Goal: Information Seeking & Learning: Learn about a topic

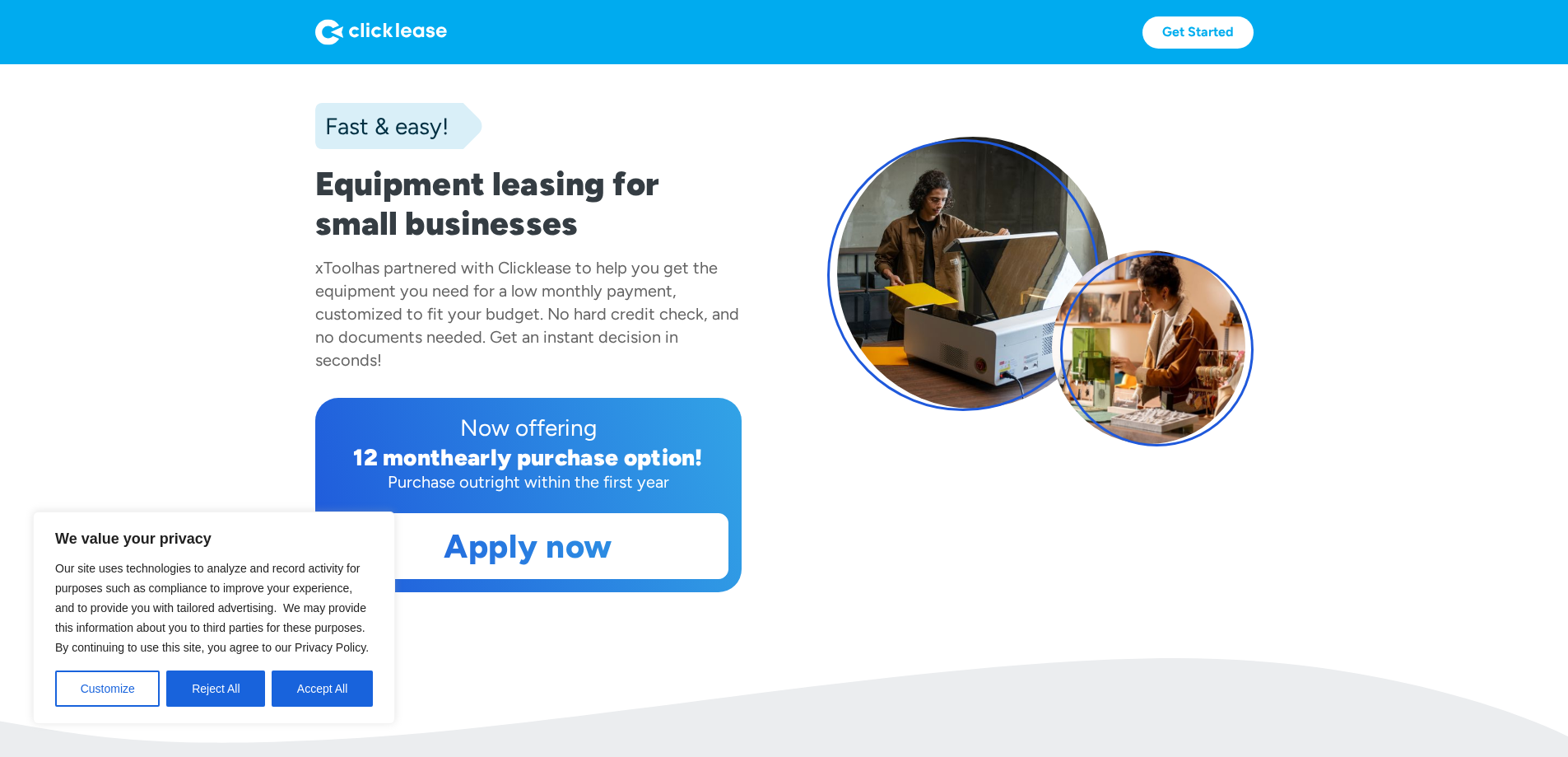
scroll to position [138, 0]
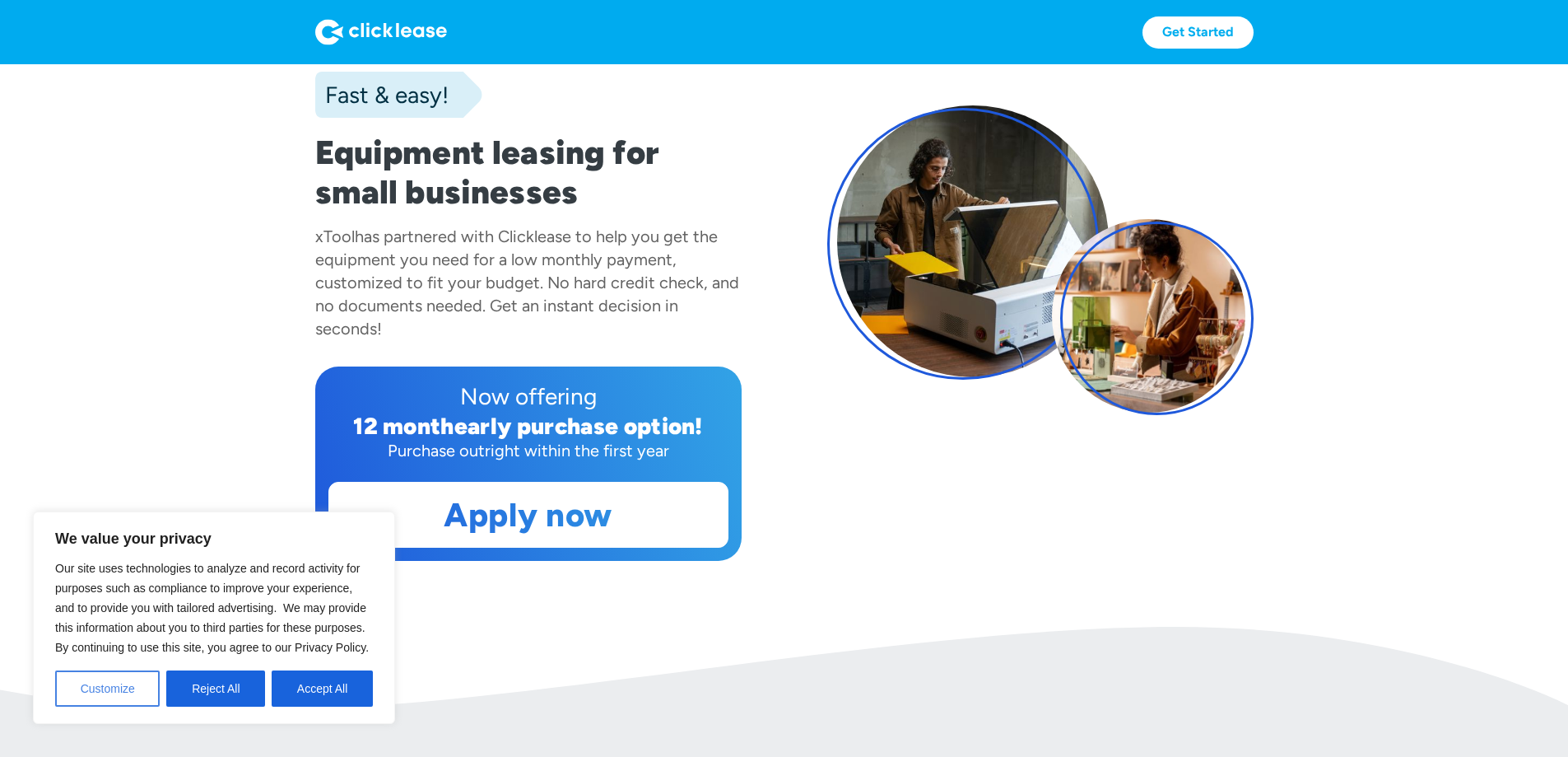
click at [116, 693] on button "Customize" at bounding box center [107, 688] width 104 height 36
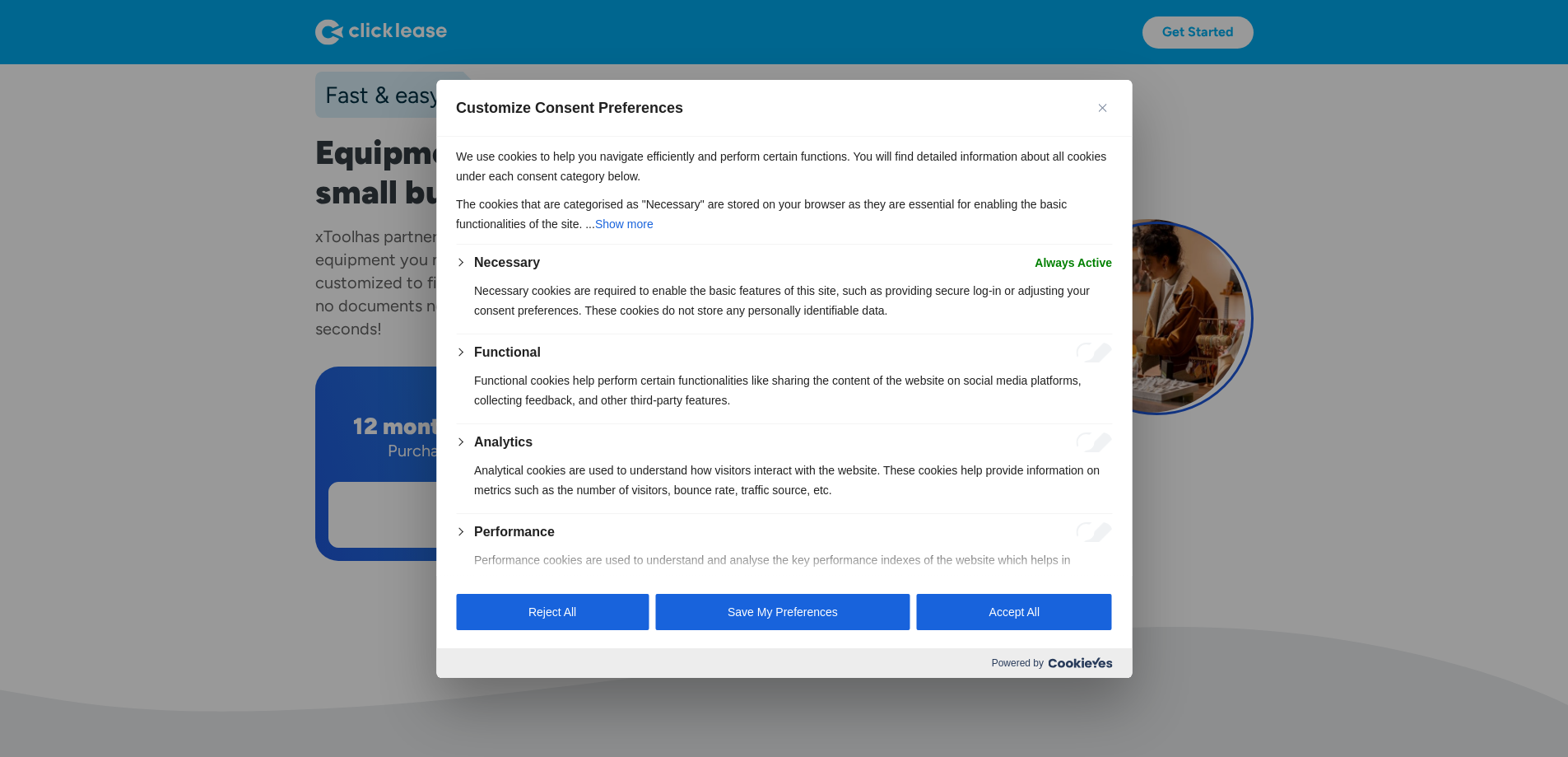
click at [1108, 102] on button "Close" at bounding box center [1102, 107] width 20 height 20
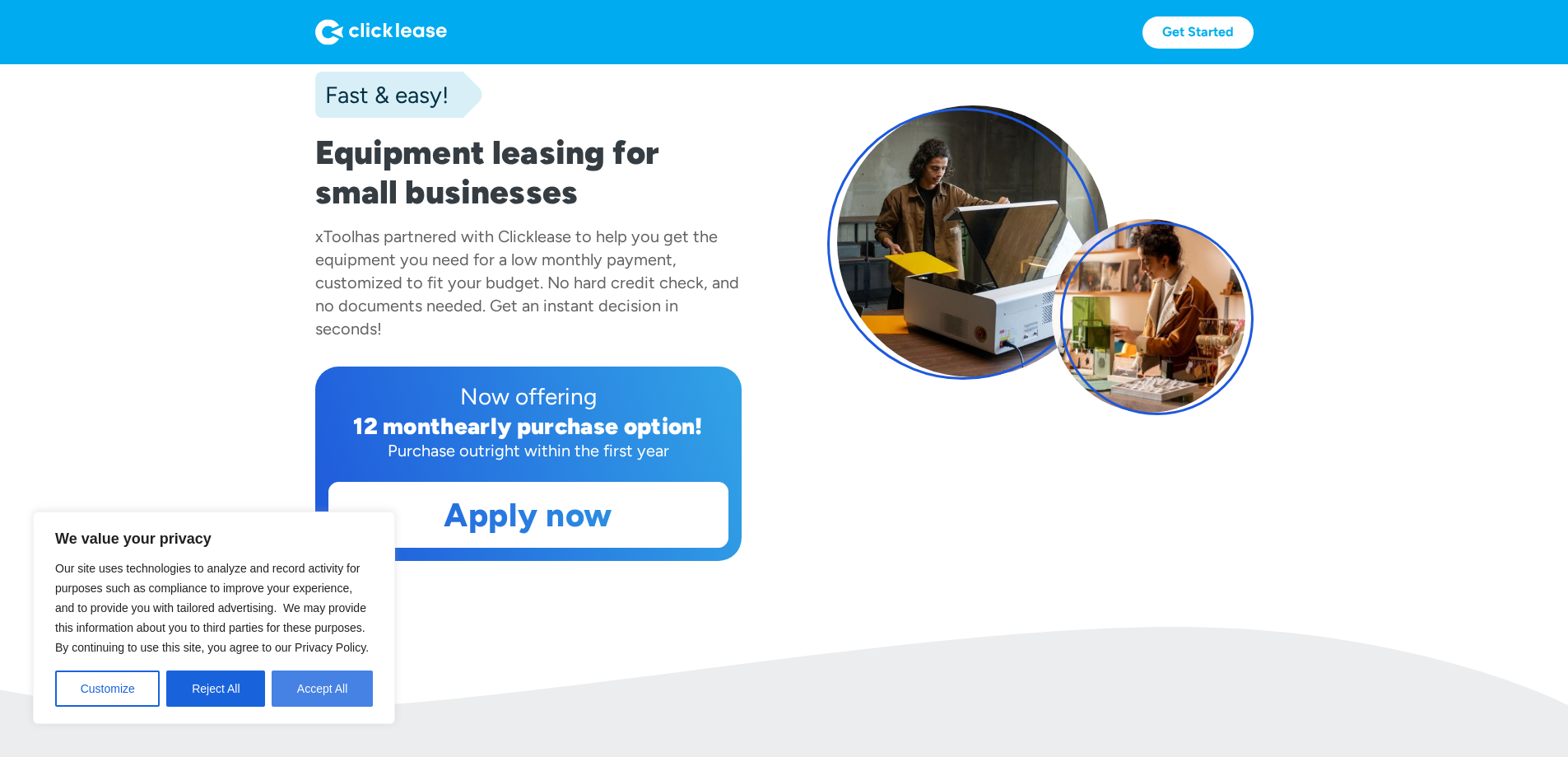
click at [323, 686] on button "Accept All" at bounding box center [322, 688] width 101 height 36
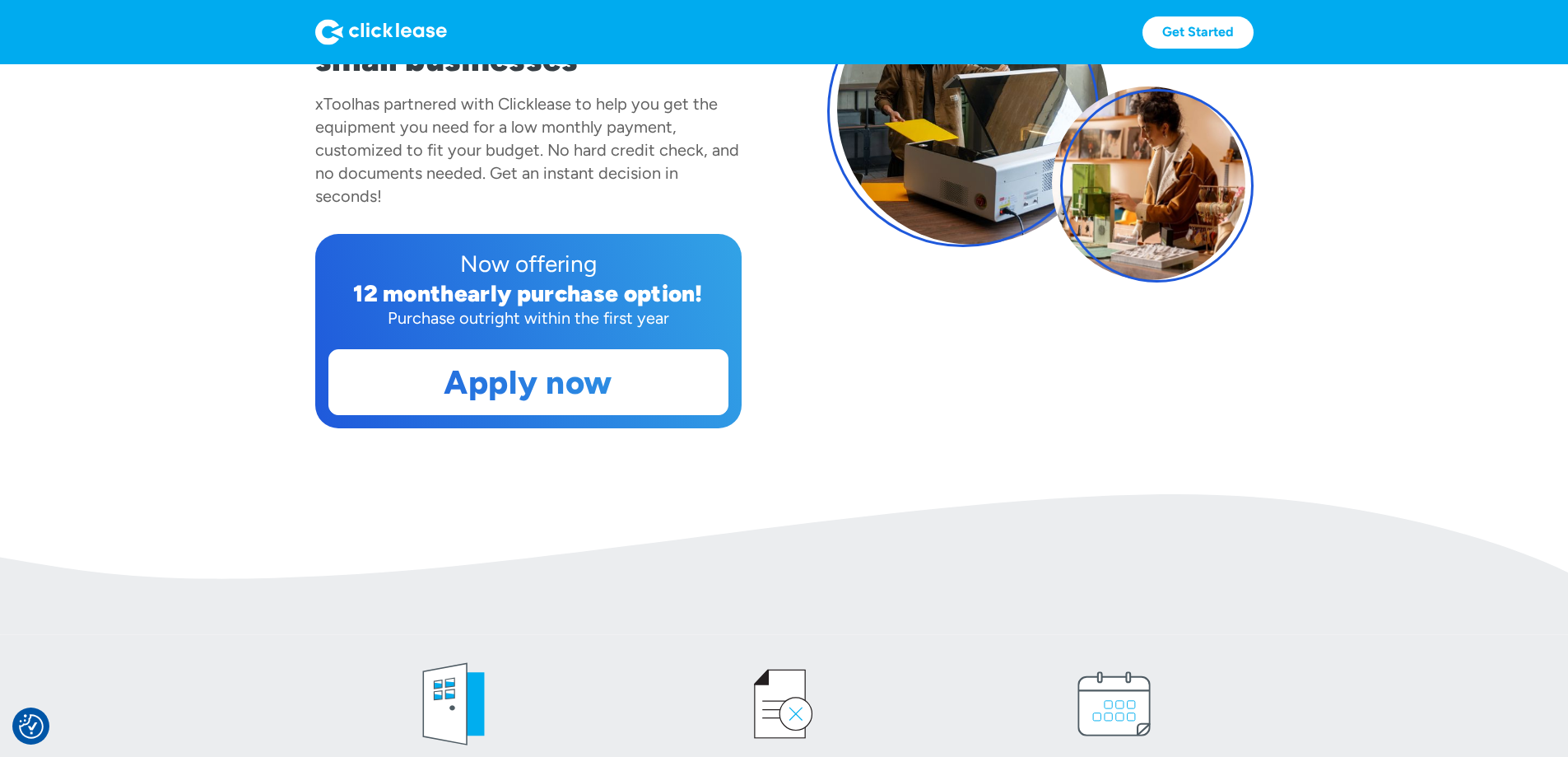
scroll to position [274, 0]
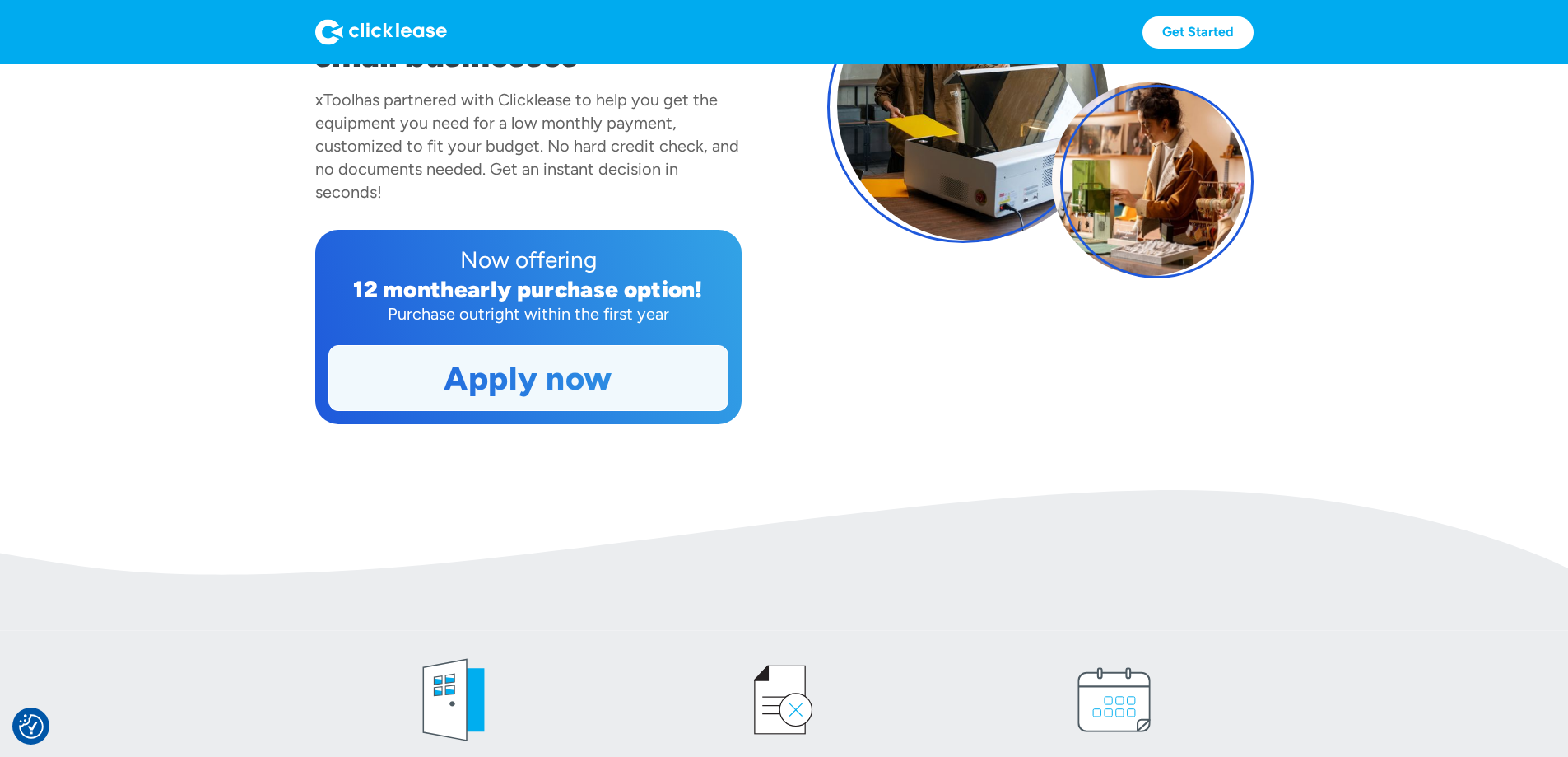
click at [518, 410] on link "Apply now" at bounding box center [528, 378] width 398 height 65
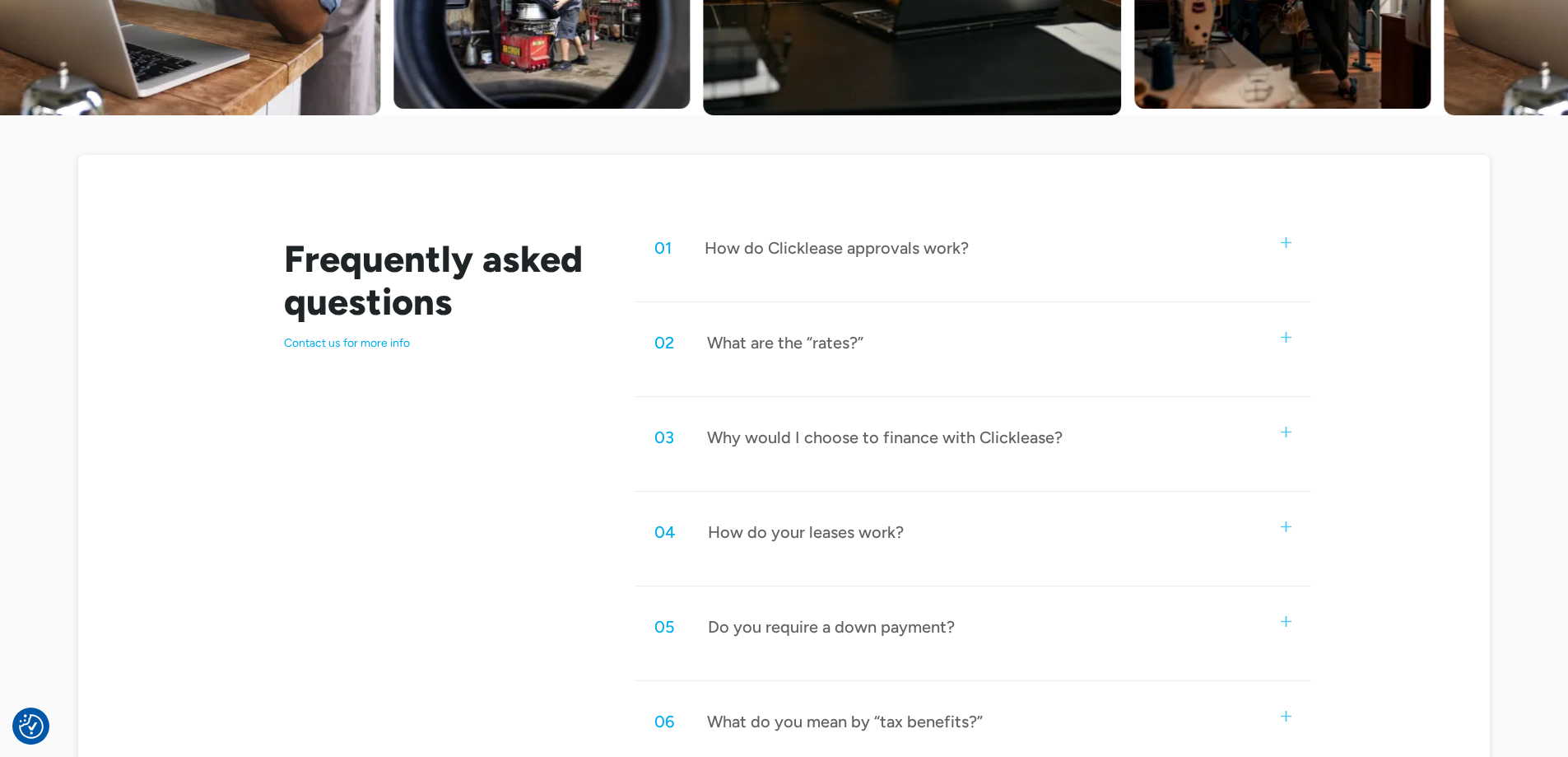
scroll to position [823, 0]
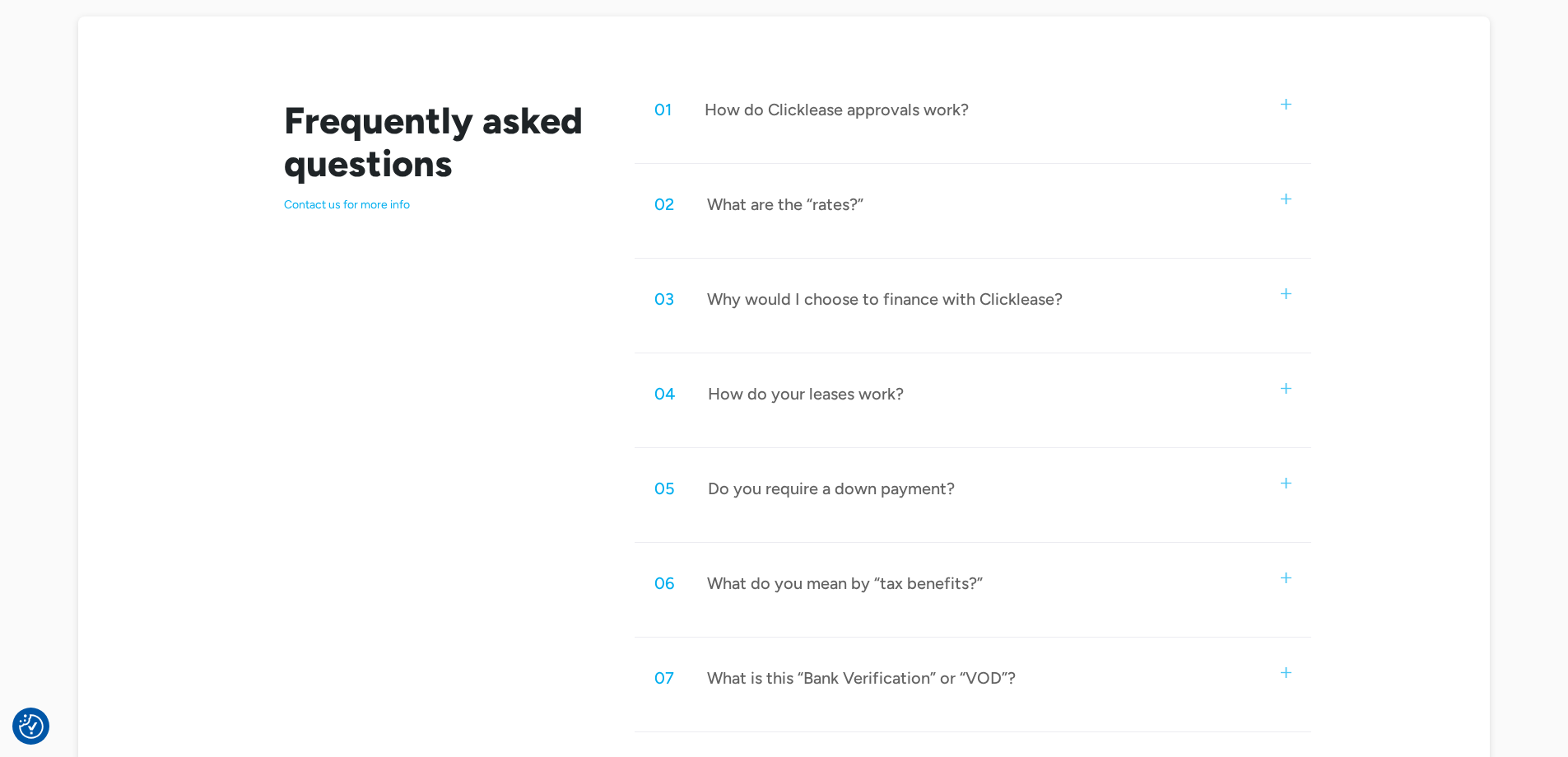
click at [806, 483] on div "Do you require a down payment?" at bounding box center [831, 488] width 247 height 22
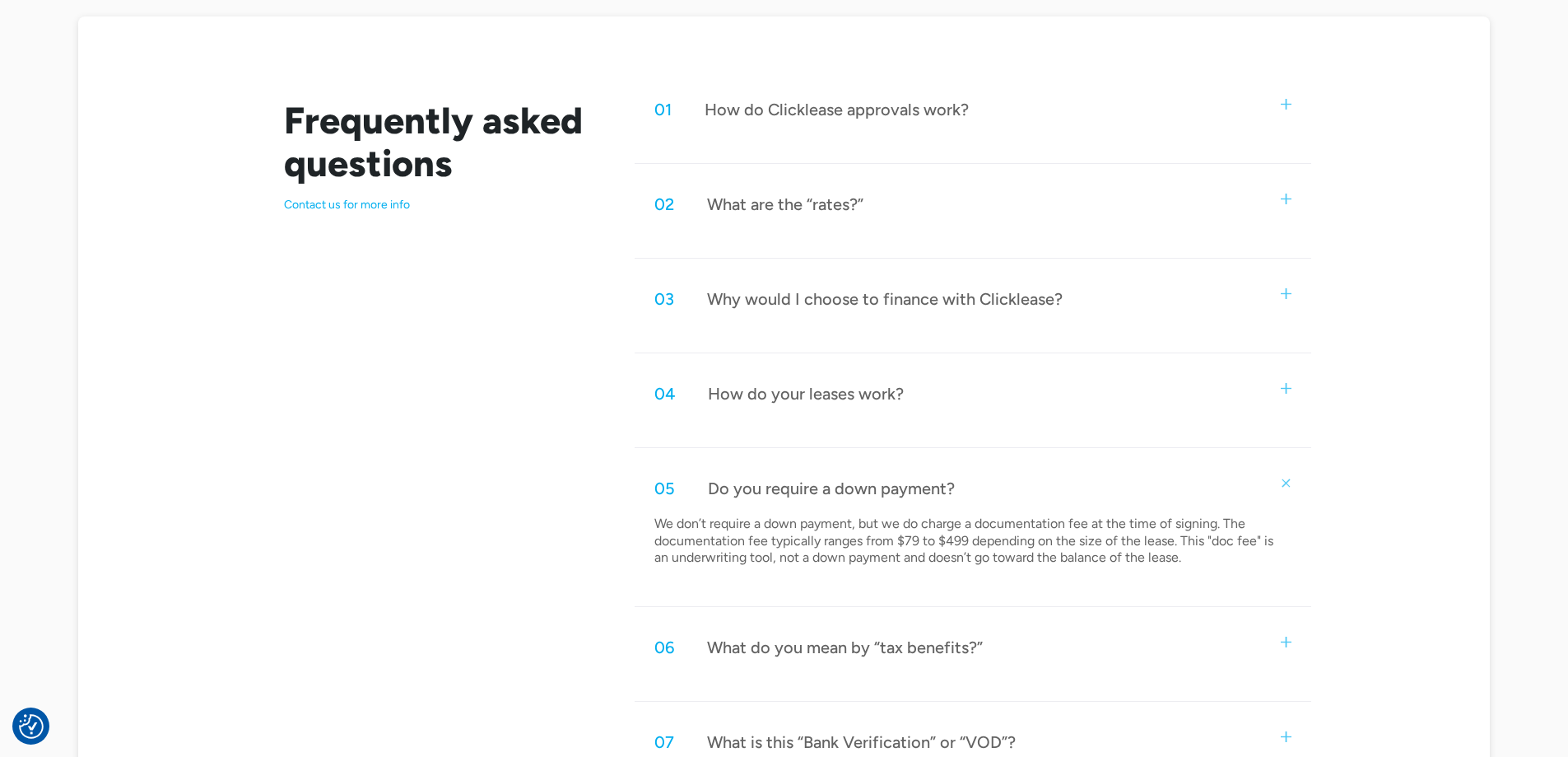
scroll to position [1098, 0]
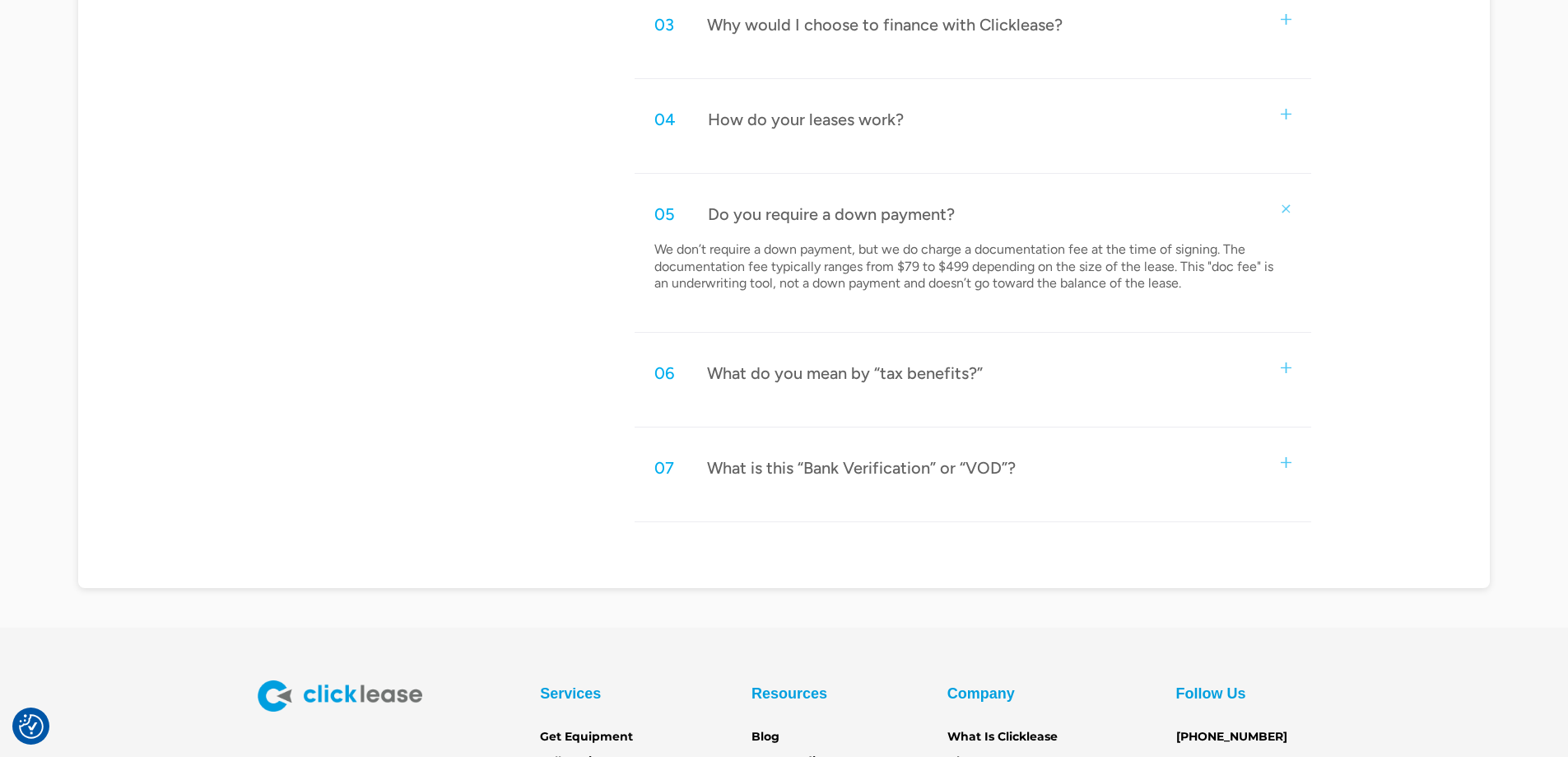
click at [908, 482] on div "07 What is this “Bank Verification” or “VOD”?" at bounding box center [972, 467] width 675 height 54
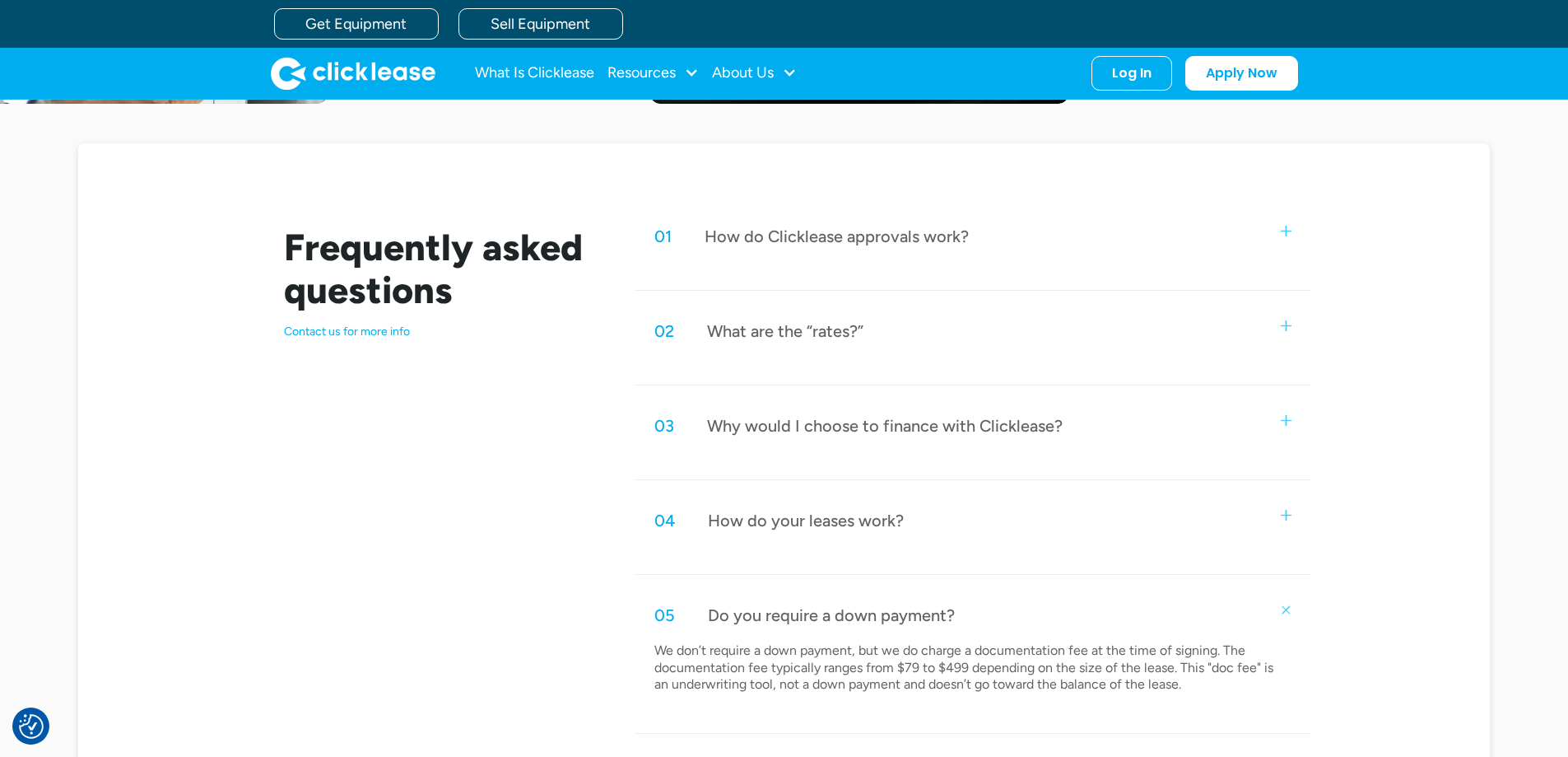
scroll to position [694, 0]
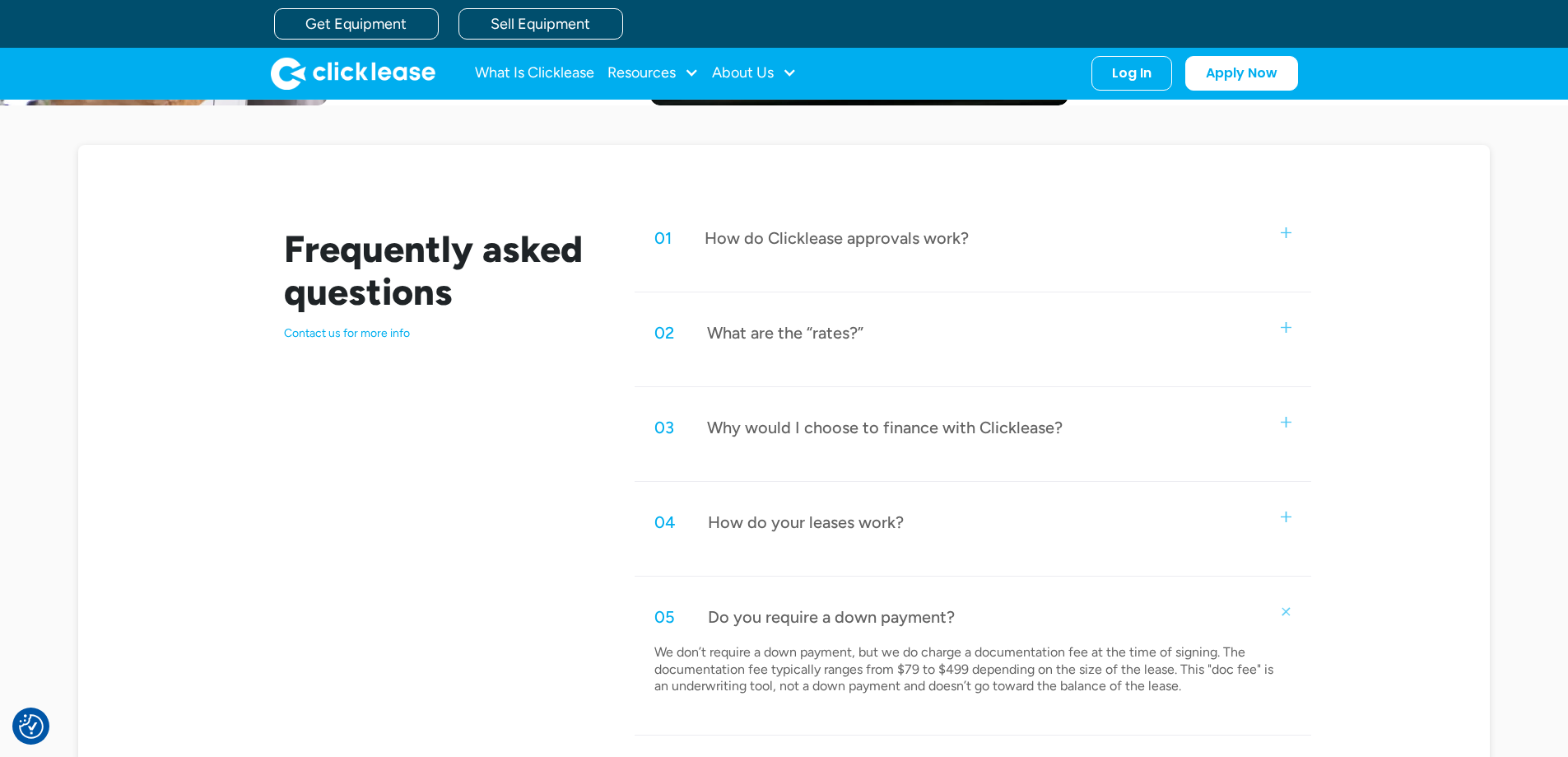
click at [832, 523] on div "How do your leases work?" at bounding box center [805, 522] width 196 height 22
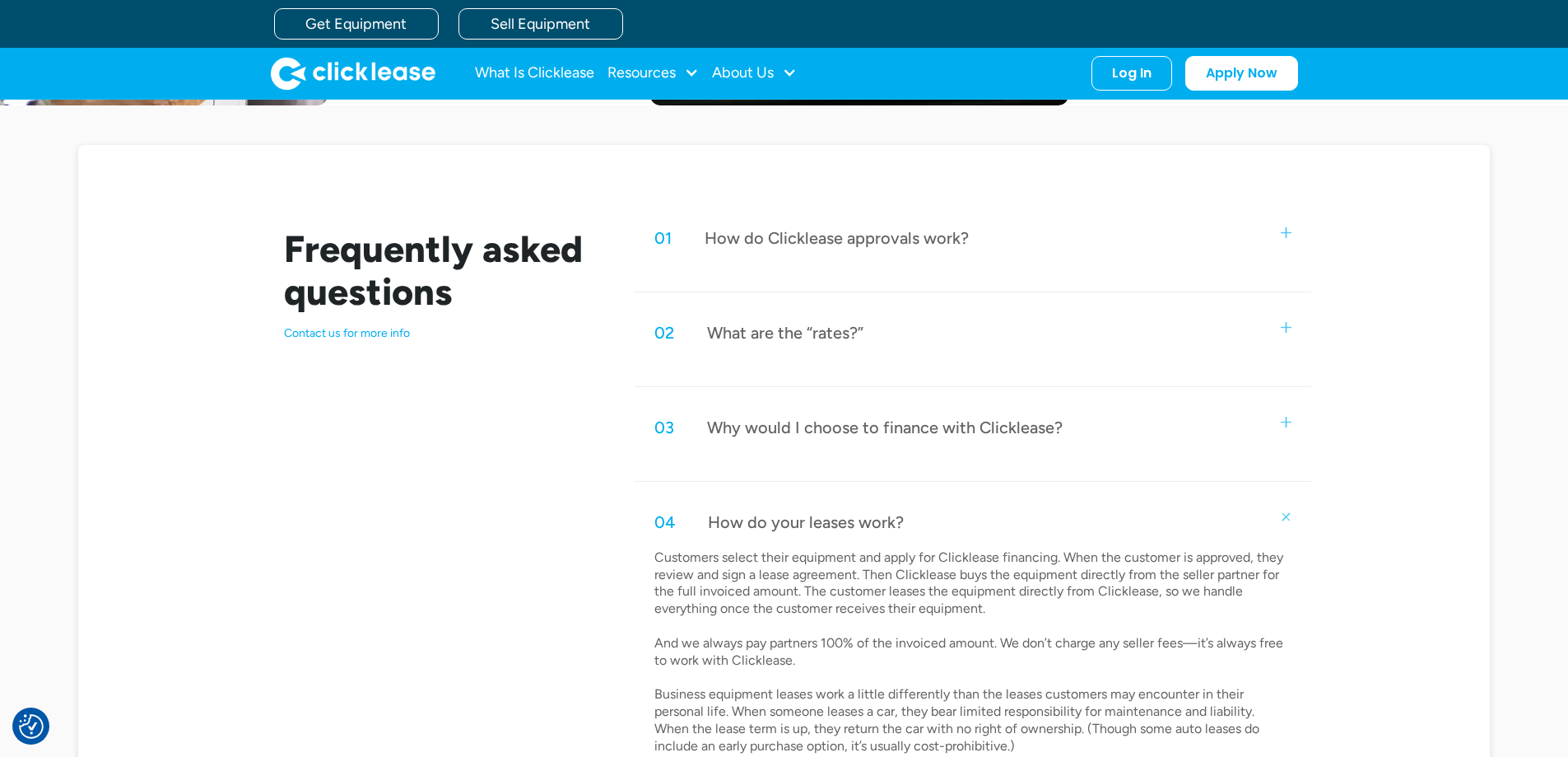
click at [785, 451] on div "03 Why would I choose to finance with Clicklease?" at bounding box center [972, 427] width 675 height 54
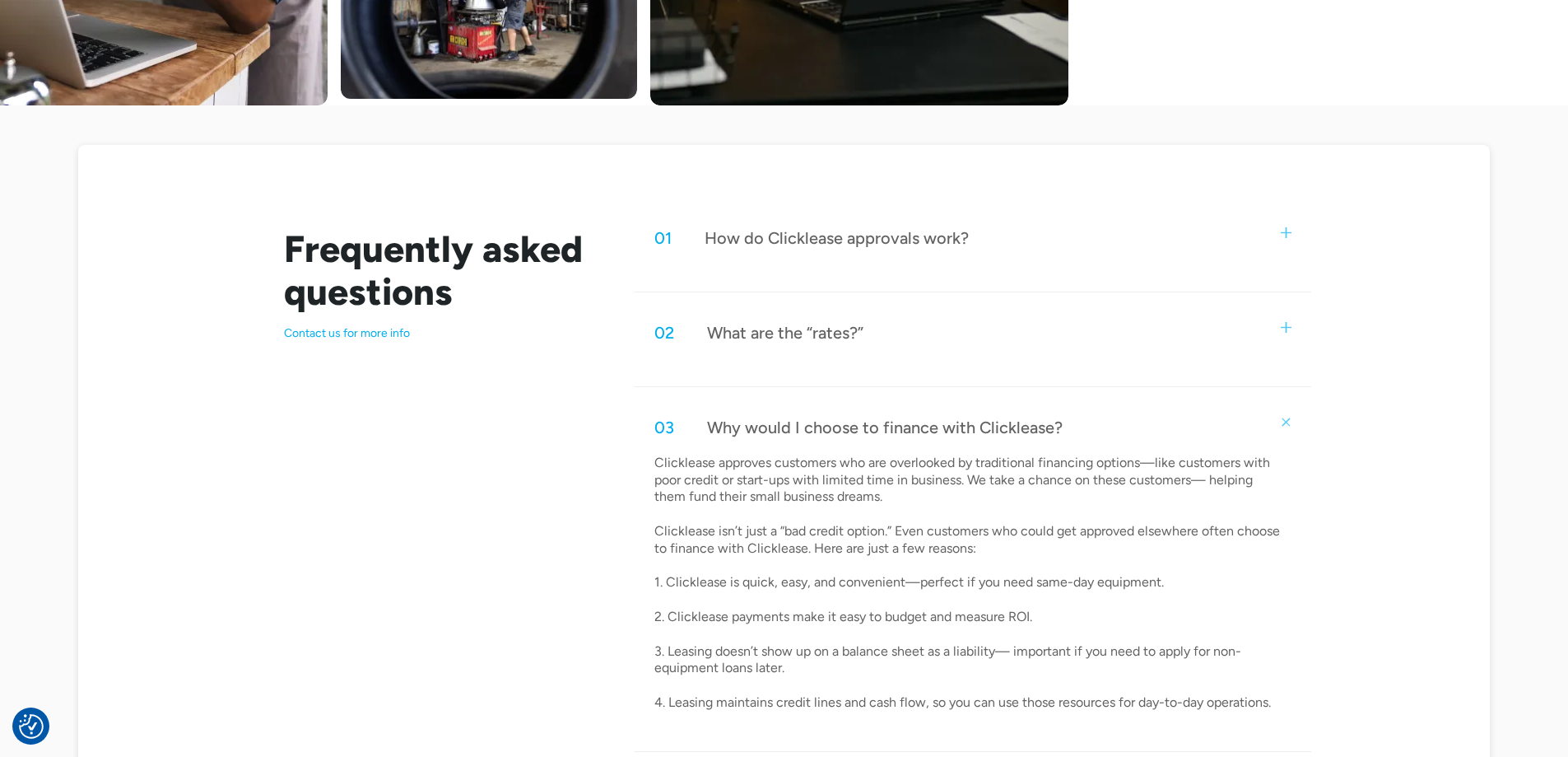
click at [938, 249] on div "01 How do Clicklease approvals work?" at bounding box center [972, 237] width 675 height 54
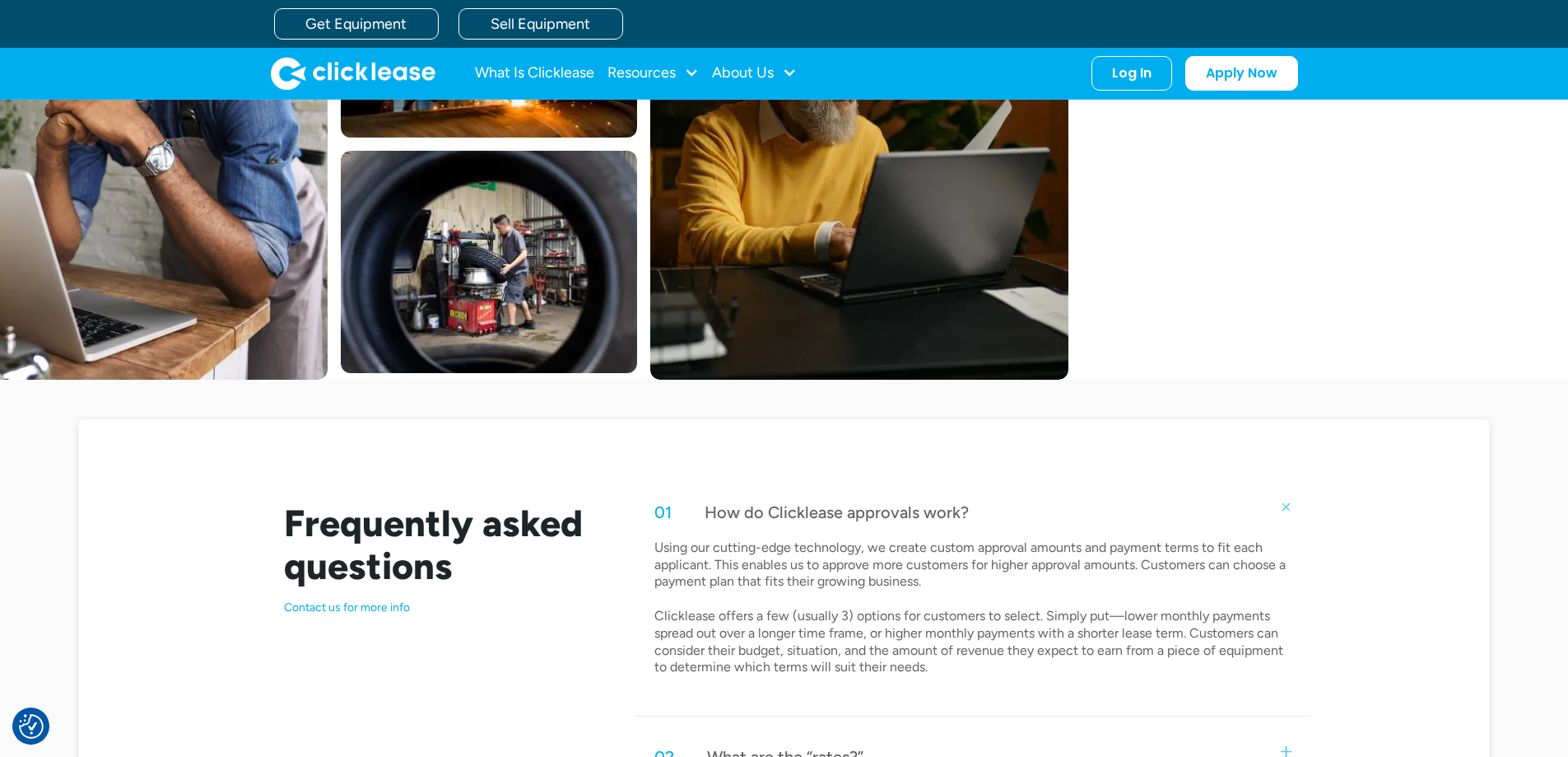
scroll to position [0, 0]
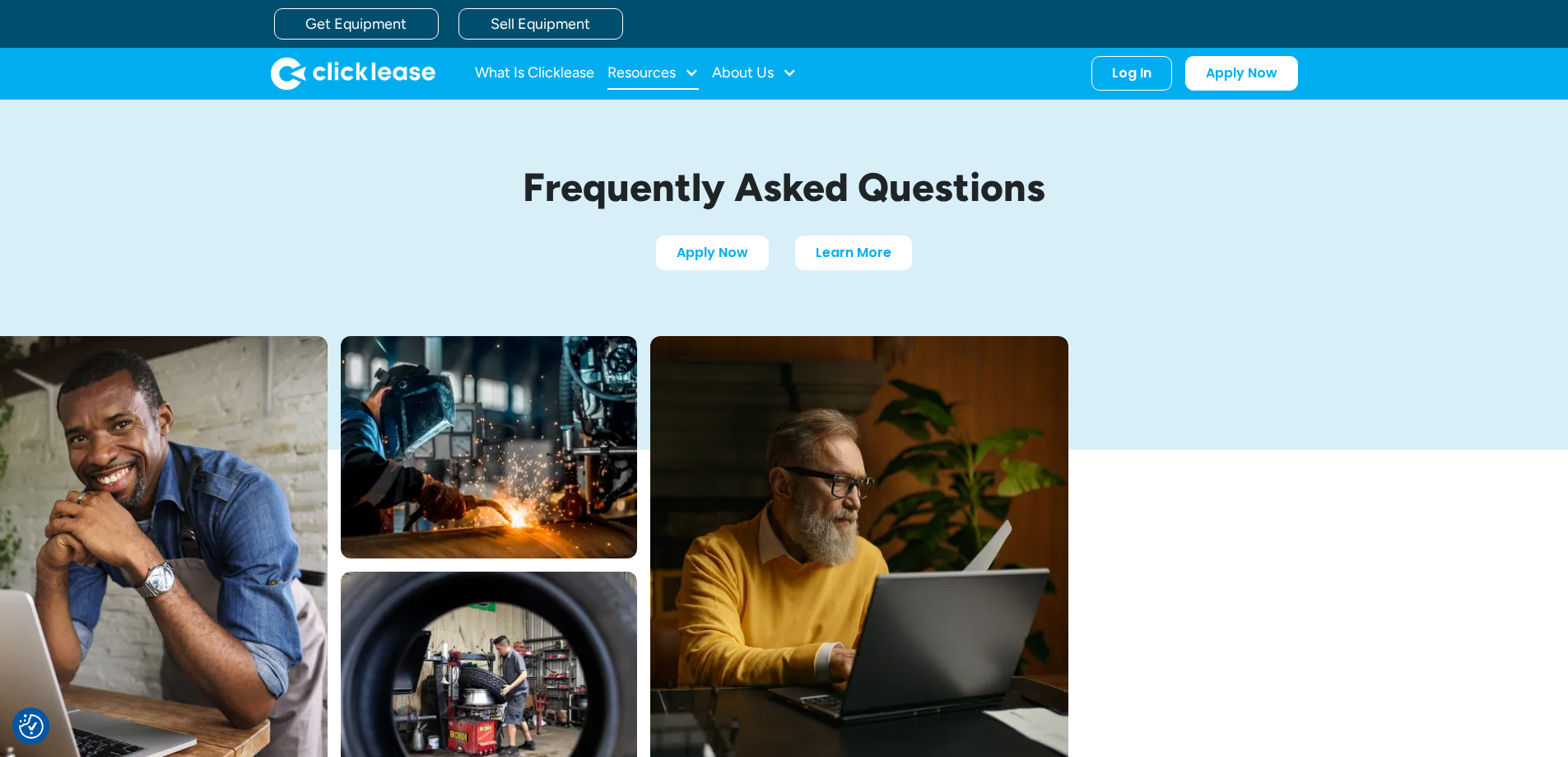
click at [659, 72] on div "Resources" at bounding box center [641, 72] width 68 height 0
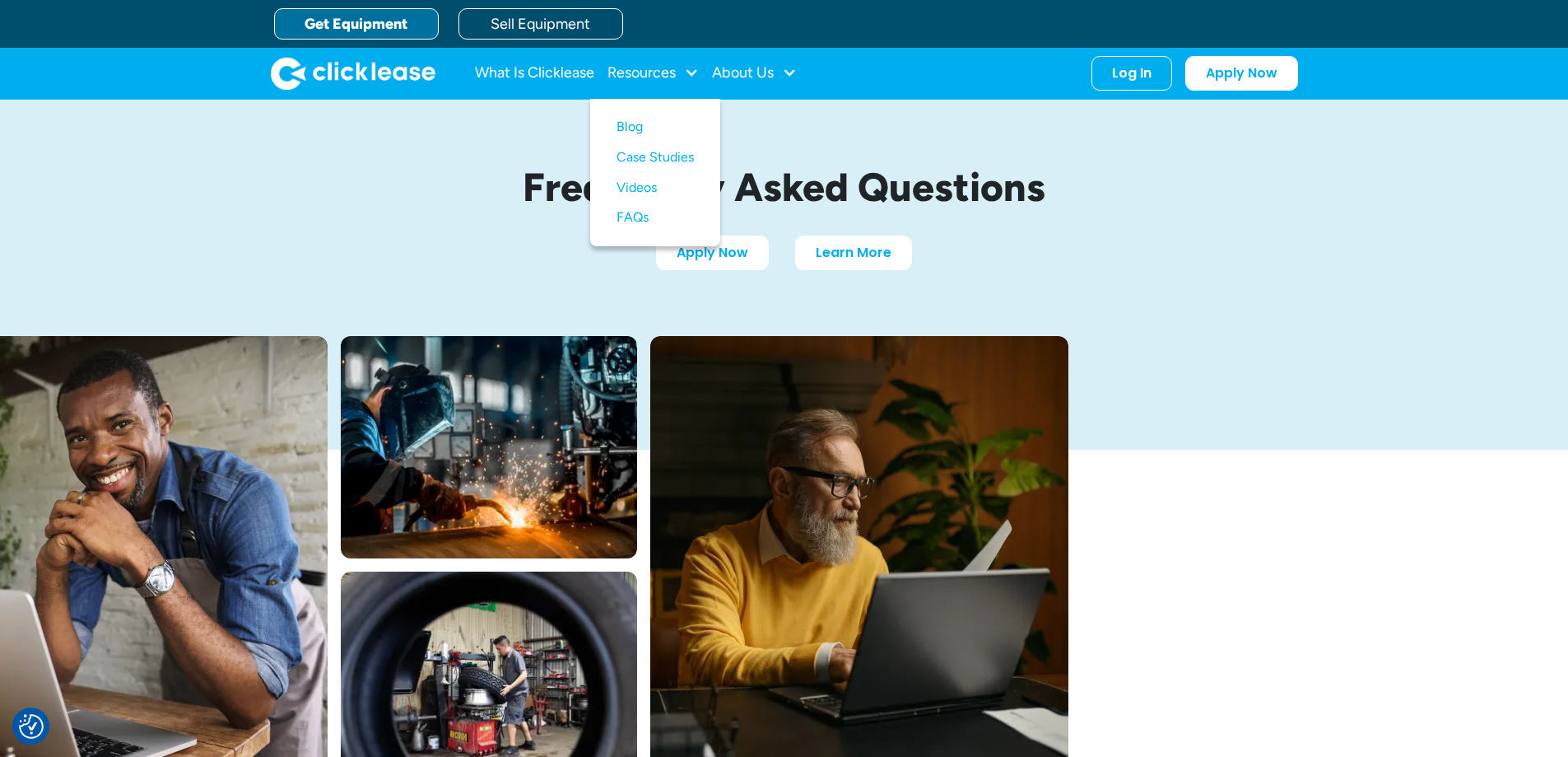
click at [401, 25] on link "Get Equipment" at bounding box center [357, 24] width 165 height 31
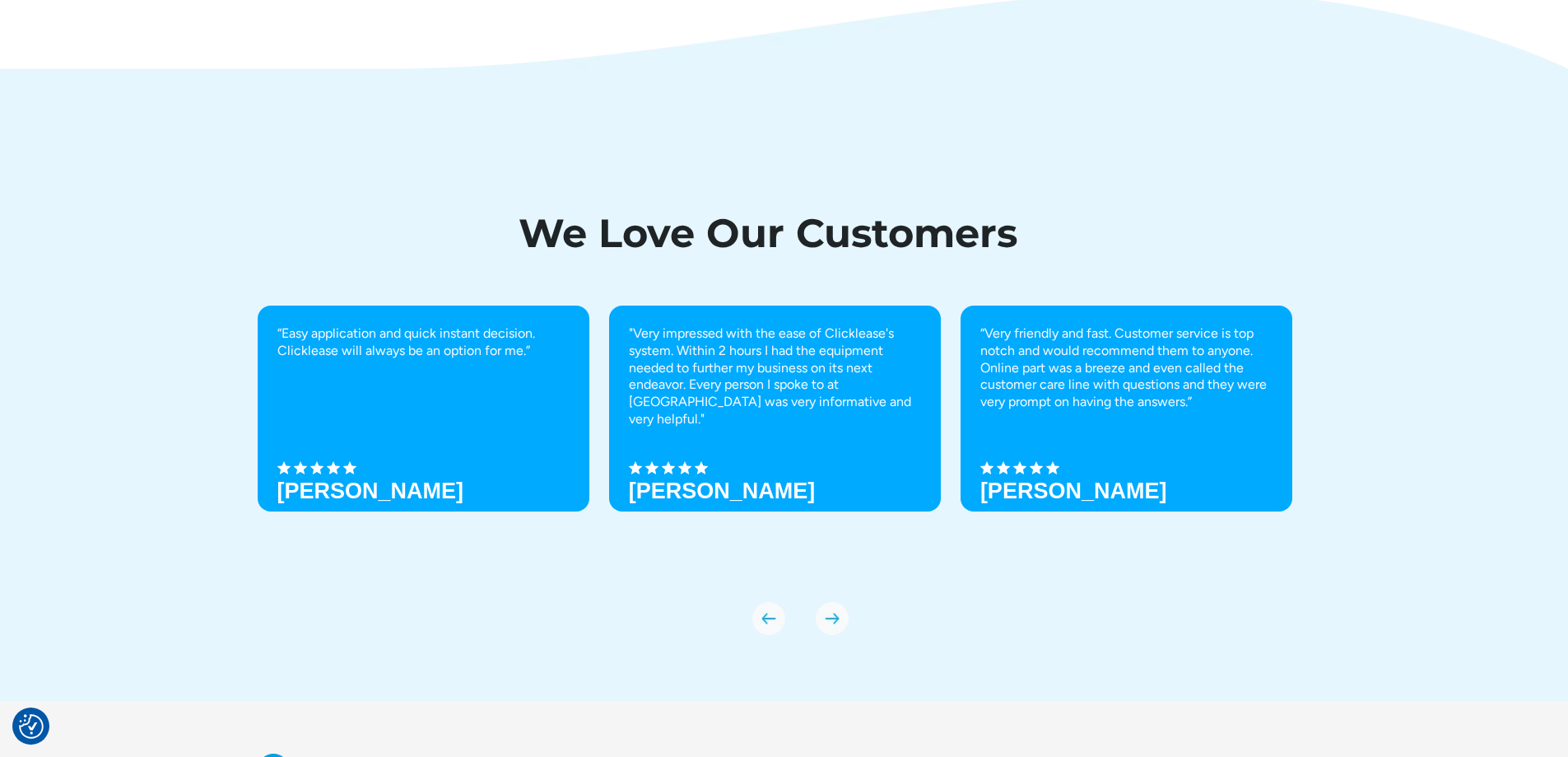
scroll to position [5117, 0]
